Goal: Check status: Check status

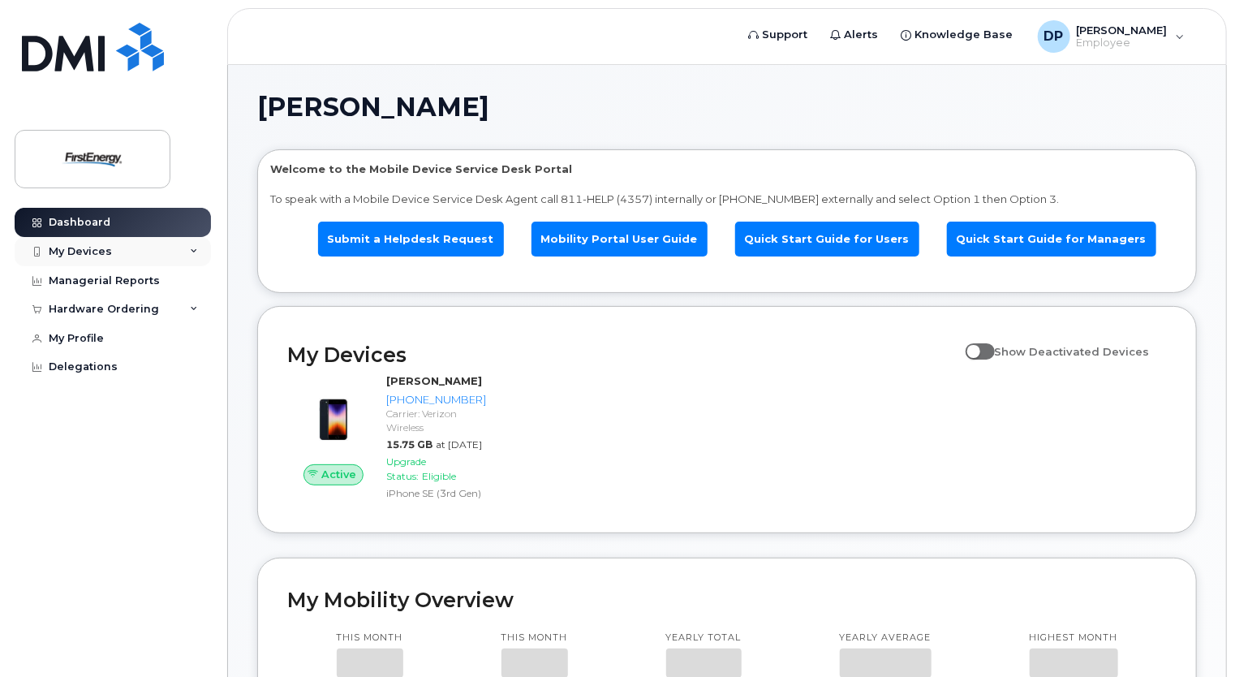
click at [96, 252] on div "My Devices" at bounding box center [80, 251] width 63 height 13
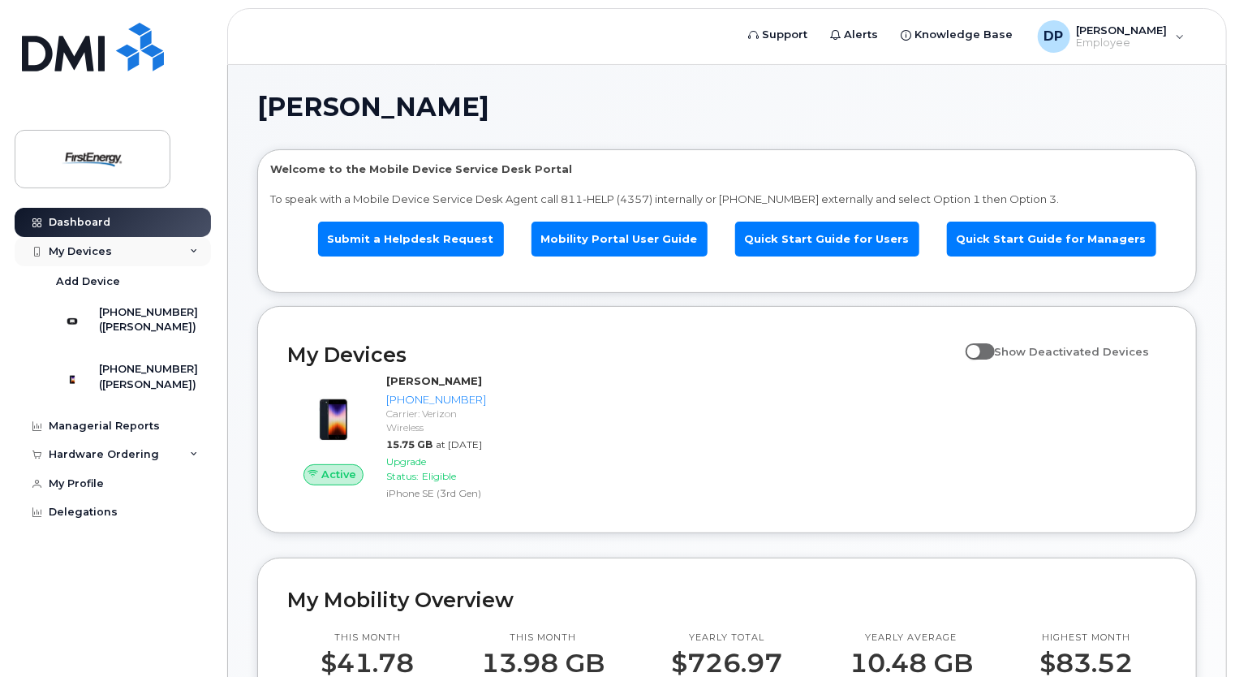
click at [94, 250] on div "My Devices" at bounding box center [80, 251] width 63 height 13
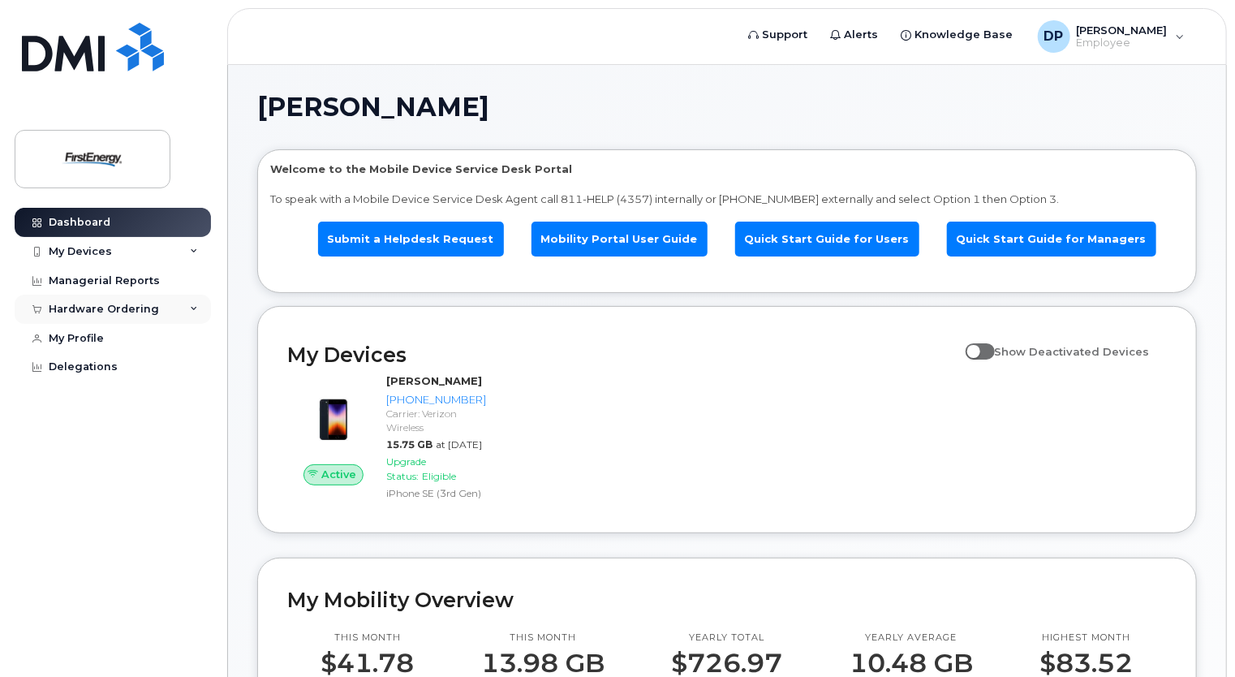
click at [88, 307] on div "Hardware Ordering" at bounding box center [104, 309] width 110 height 13
click at [88, 345] on div "My Orders" at bounding box center [85, 339] width 58 height 15
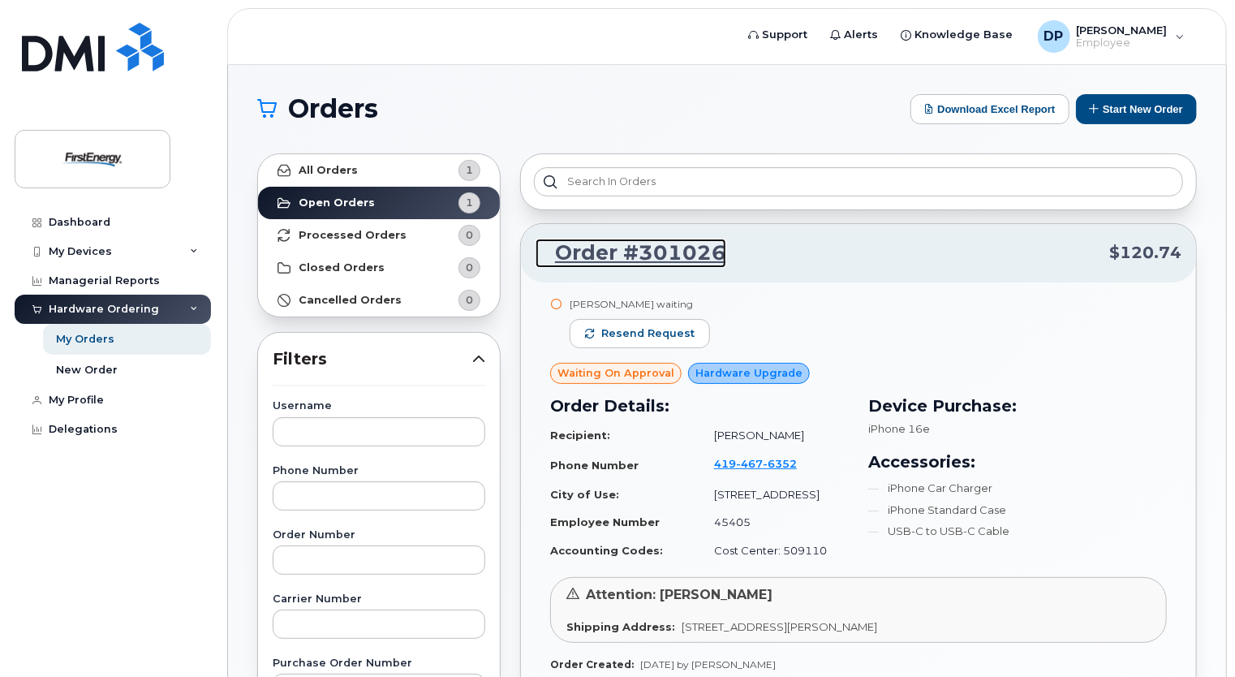
click at [637, 255] on link "Order #301026" at bounding box center [631, 253] width 191 height 29
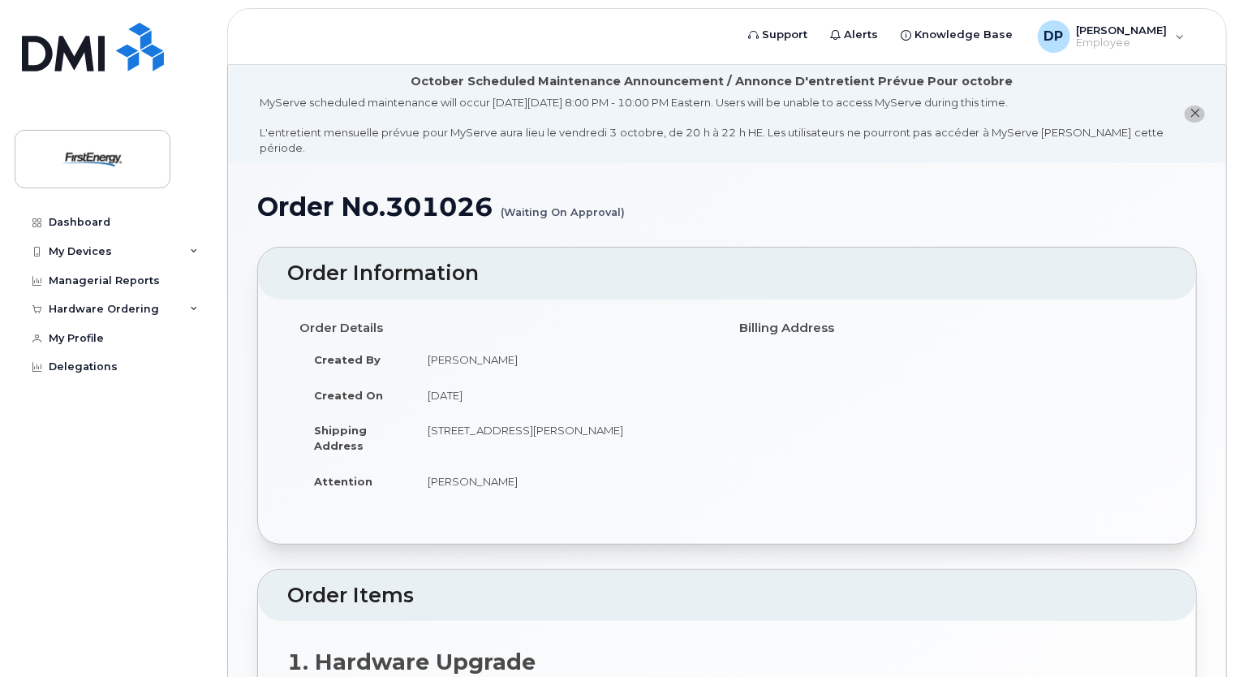
click at [653, 24] on header "Support Alerts Knowledge Base DP [PERSON_NAME] A Employee English Français Sign…" at bounding box center [727, 36] width 1000 height 57
